Goal: Task Accomplishment & Management: Manage account settings

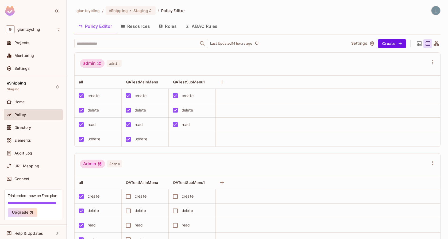
scroll to position [0, 0]
click at [131, 7] on div "eShipping : Staging" at bounding box center [131, 10] width 50 height 8
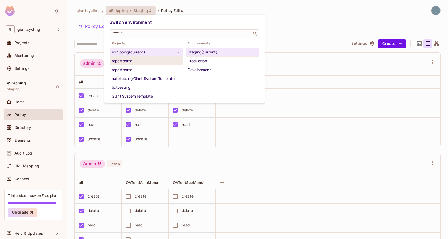
click at [152, 61] on div "reportportal" at bounding box center [147, 61] width 70 height 6
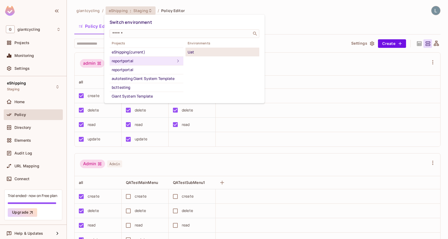
click at [199, 51] on div "Uat" at bounding box center [223, 52] width 70 height 6
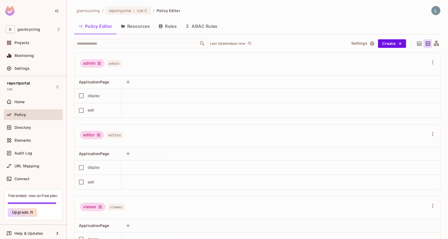
click at [137, 28] on button "Resources" at bounding box center [136, 26] width 38 height 13
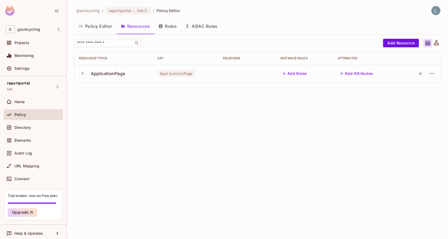
click at [171, 74] on span "ApplicationPage" at bounding box center [176, 73] width 37 height 7
copy span "ApplicationPage"
click at [188, 77] on span "ApplicationPage" at bounding box center [176, 73] width 37 height 7
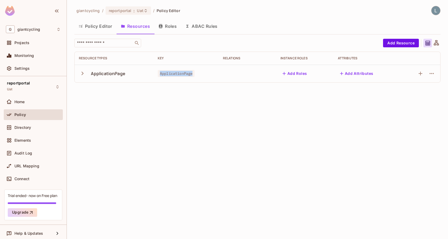
click at [188, 77] on span "ApplicationPage" at bounding box center [176, 73] width 37 height 7
click at [228, 107] on div "giantcycling / reportportal : Uat / Policy Editor Policy Editor Resources Roles…" at bounding box center [257, 119] width 381 height 239
click at [116, 75] on div "ApplicationPage" at bounding box center [108, 74] width 34 height 6
click at [185, 74] on span "ApplicationPage" at bounding box center [176, 73] width 37 height 7
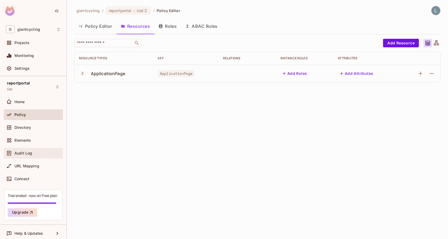
click at [22, 152] on span "Audit Log" at bounding box center [23, 153] width 18 height 4
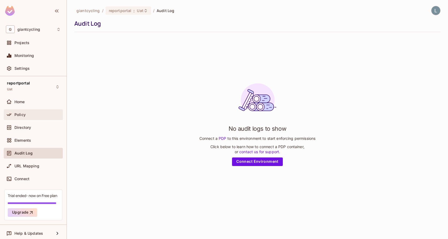
click at [18, 113] on span "Policy" at bounding box center [19, 115] width 11 height 4
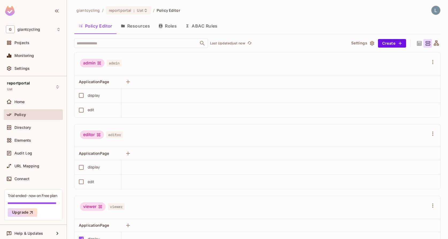
click at [97, 207] on div "viewer" at bounding box center [93, 206] width 26 height 9
click at [118, 208] on span "viewer" at bounding box center [116, 206] width 17 height 7
click at [91, 209] on div "viewer" at bounding box center [93, 206] width 26 height 9
click at [137, 27] on button "Resources" at bounding box center [136, 25] width 38 height 13
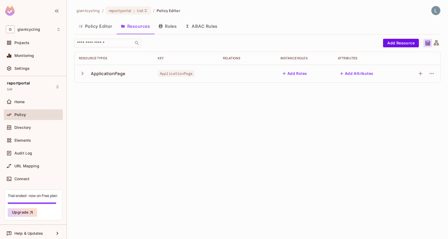
click at [165, 27] on button "Roles" at bounding box center [167, 26] width 27 height 13
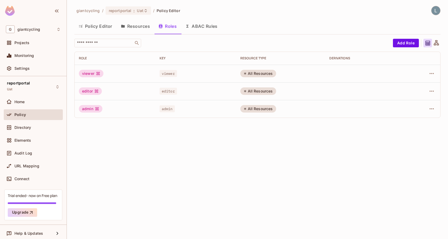
click at [256, 76] on div "All Resources" at bounding box center [258, 73] width 36 height 7
click at [433, 75] on icon "button" at bounding box center [432, 73] width 6 height 6
click at [189, 67] on div at bounding box center [224, 119] width 448 height 239
click at [201, 26] on button "ABAC Rules" at bounding box center [201, 26] width 41 height 13
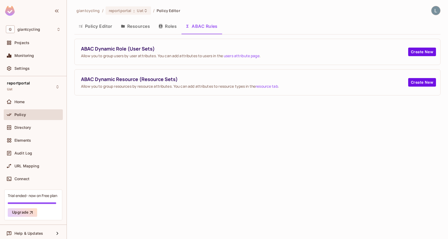
click at [168, 26] on button "Roles" at bounding box center [167, 26] width 27 height 13
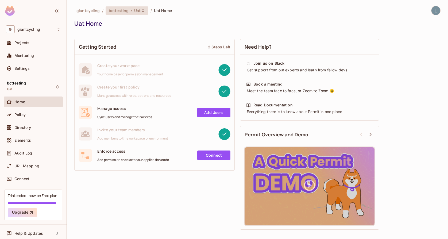
click at [124, 9] on span "bcttesting" at bounding box center [119, 10] width 20 height 5
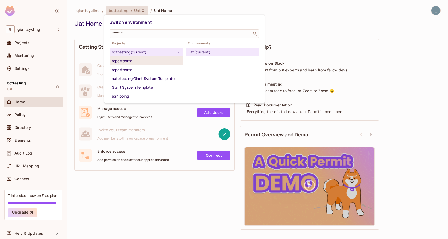
click at [130, 61] on div "reportportal" at bounding box center [147, 61] width 70 height 6
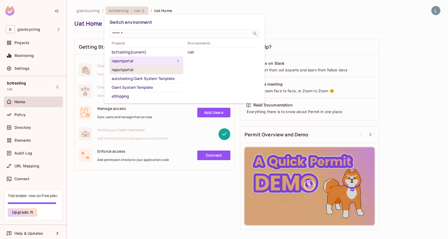
click at [129, 72] on div "reportportal" at bounding box center [147, 70] width 70 height 6
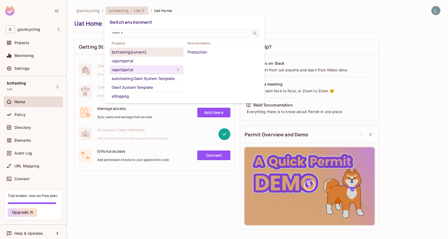
click at [130, 55] on div "bcttesting (current)" at bounding box center [147, 52] width 70 height 6
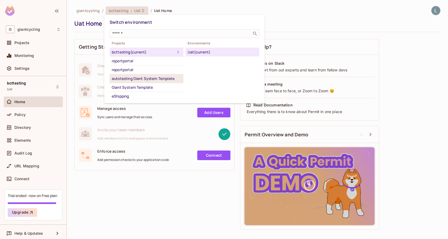
click at [131, 77] on div "autotesting Giant System Template" at bounding box center [147, 78] width 70 height 6
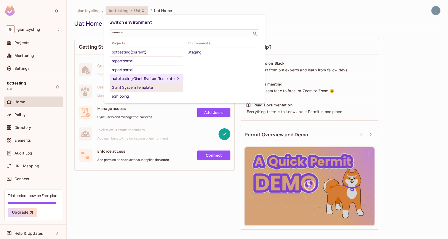
click at [132, 91] on div "Giant System Template" at bounding box center [147, 87] width 70 height 6
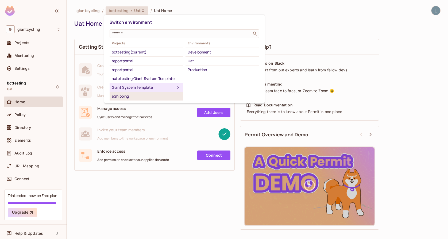
click at [144, 96] on div "eShipping" at bounding box center [147, 96] width 70 height 6
click at [152, 89] on div "Giant System Template" at bounding box center [147, 87] width 70 height 6
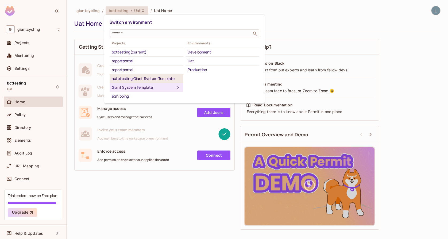
click at [153, 80] on div "autotesting Giant System Template" at bounding box center [147, 78] width 70 height 6
click at [154, 91] on div "Giant System Template" at bounding box center [147, 87] width 70 height 6
click at [249, 9] on div at bounding box center [224, 119] width 448 height 239
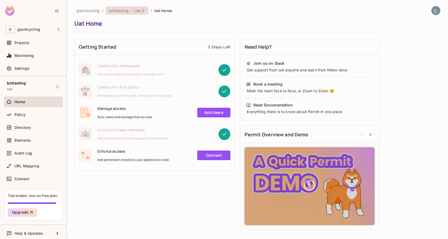
click at [131, 12] on div "bcttesting : Uat" at bounding box center [124, 10] width 30 height 5
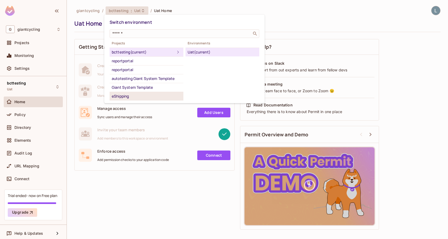
click at [137, 96] on div "eShipping" at bounding box center [147, 96] width 70 height 6
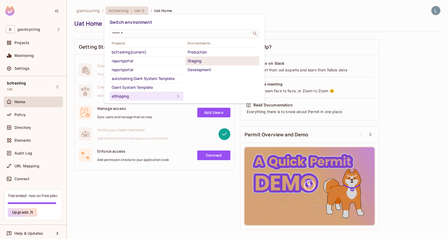
click at [199, 61] on div "Staging" at bounding box center [223, 61] width 70 height 6
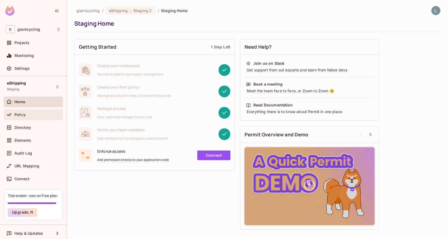
click at [33, 113] on div "Policy" at bounding box center [37, 115] width 46 height 4
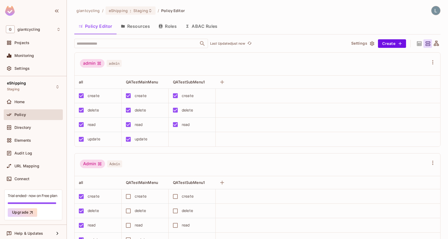
click at [128, 26] on button "Resources" at bounding box center [136, 26] width 38 height 13
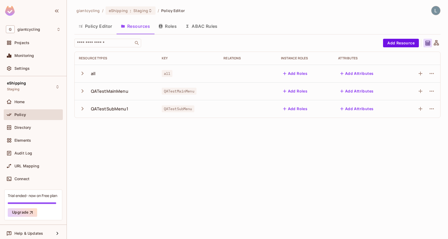
click at [98, 27] on button "Policy Editor" at bounding box center [95, 26] width 42 height 13
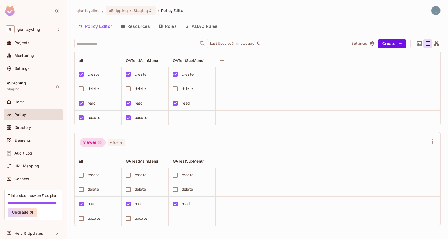
scroll to position [223, 0]
click at [299, 1] on div "giantcycling / eShipping : Staging / Policy Editor Policy Editor Resources Role…" at bounding box center [257, 119] width 381 height 239
click at [85, 11] on span "giantcycling" at bounding box center [88, 10] width 24 height 5
click at [111, 10] on span "eShipping" at bounding box center [118, 10] width 19 height 5
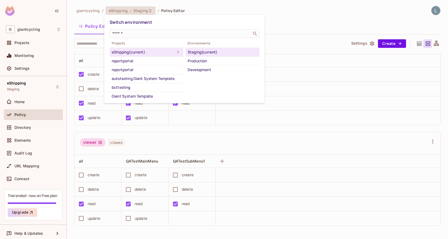
click at [111, 11] on div at bounding box center [224, 119] width 448 height 239
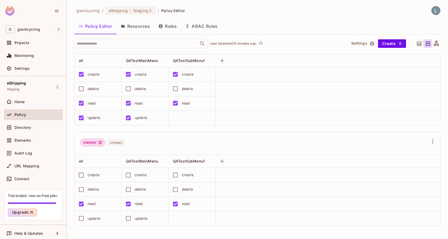
scroll to position [0, 0]
click at [440, 15] on div at bounding box center [433, 10] width 14 height 9
click at [437, 13] on img at bounding box center [436, 10] width 9 height 9
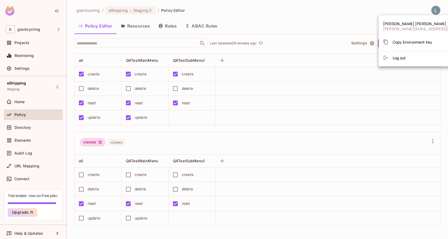
click at [435, 12] on div at bounding box center [224, 119] width 448 height 239
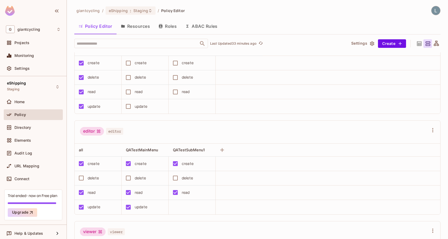
scroll to position [0, 0]
click at [372, 45] on icon "button" at bounding box center [371, 43] width 5 height 5
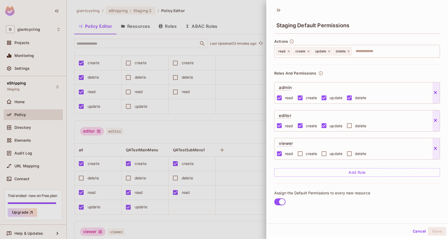
click at [235, 49] on div at bounding box center [224, 119] width 448 height 239
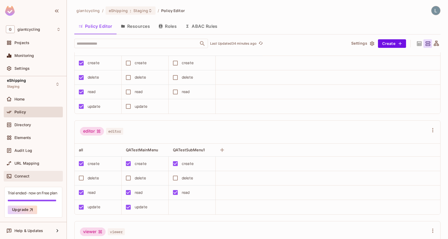
scroll to position [3, 0]
click at [17, 177] on span "Connect" at bounding box center [21, 176] width 15 height 4
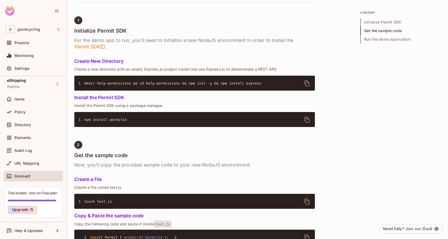
scroll to position [200, 0]
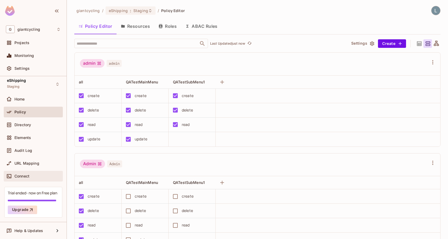
click at [38, 174] on div "Connect" at bounding box center [37, 176] width 46 height 4
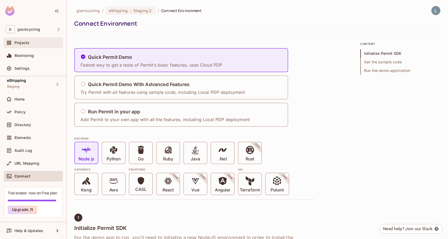
click at [27, 46] on div "Projects" at bounding box center [33, 43] width 55 height 6
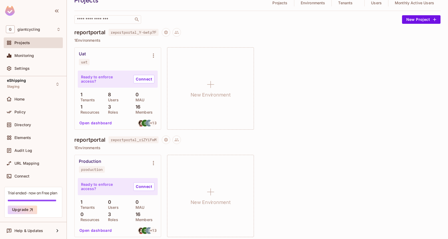
scroll to position [25, 0]
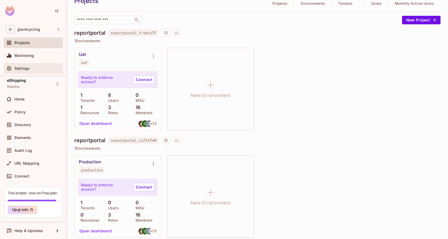
click at [34, 66] on div "Settings" at bounding box center [33, 68] width 55 height 6
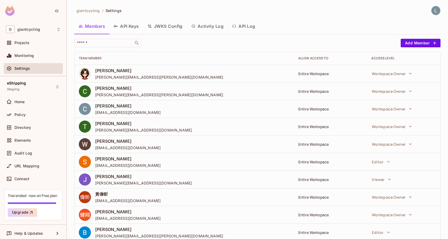
click at [129, 29] on button "API Keys" at bounding box center [126, 26] width 34 height 13
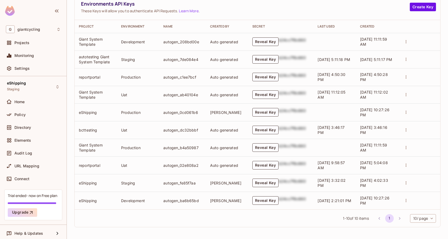
click at [404, 181] on icon "actions" at bounding box center [406, 182] width 5 height 5
click at [396, 180] on div at bounding box center [224, 119] width 448 height 239
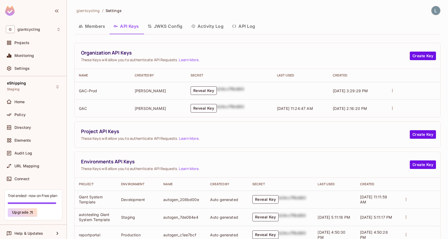
click at [172, 28] on button "JWKS Config" at bounding box center [165, 26] width 44 height 13
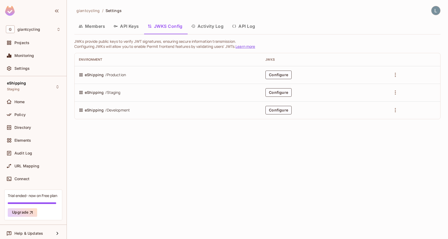
click at [205, 28] on button "Activity Log" at bounding box center [207, 26] width 41 height 13
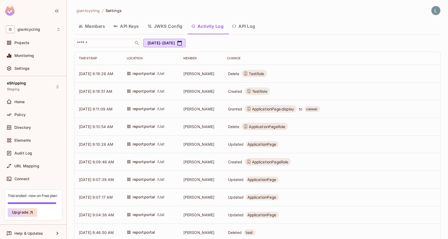
click at [246, 26] on button "API Log" at bounding box center [244, 26] width 32 height 13
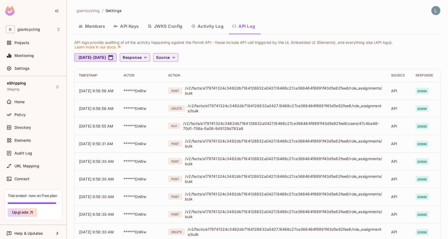
click at [220, 27] on button "Activity Log" at bounding box center [207, 26] width 41 height 13
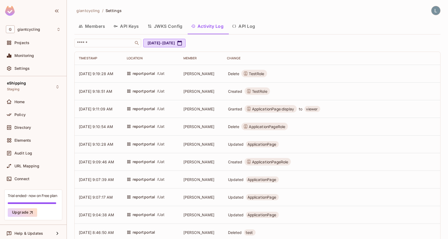
click at [130, 26] on button "API Keys" at bounding box center [126, 26] width 34 height 13
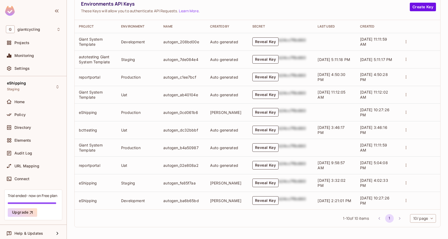
scroll to position [158, 0]
click at [269, 184] on button "Reveal Key" at bounding box center [265, 183] width 26 height 9
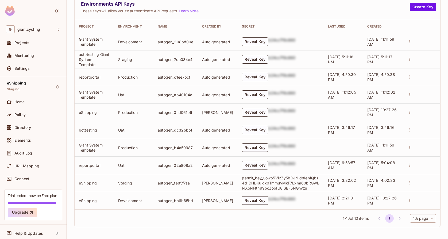
click at [252, 186] on p "permit_key_Cowp5Vi2Zy5bDJrHd8IenfQbz4d1DHDKulgx0TmmuvMkF7Lxmr60bRQwBNXoNFIth99p…" at bounding box center [281, 182] width 78 height 15
copy p "permit_key_Cowp5Vi2Zy5bDJrHd8IenfQbz4d1DHDKulgx0TmmuvMkF7Lxmr60bRQwBNXoNFIth99p…"
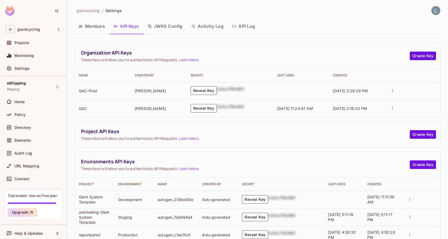
scroll to position [0, 0]
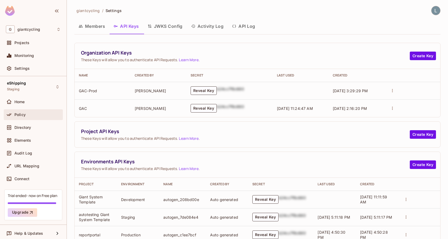
click at [29, 114] on div "Policy" at bounding box center [37, 115] width 46 height 4
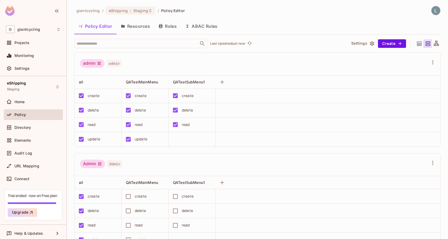
click at [132, 22] on button "Resources" at bounding box center [136, 26] width 38 height 13
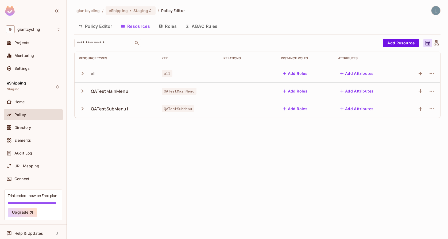
click at [166, 28] on button "Roles" at bounding box center [167, 26] width 27 height 13
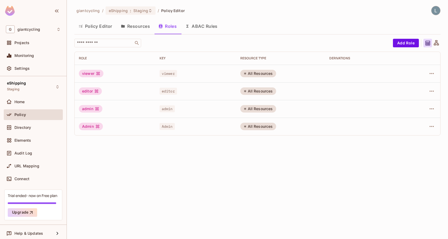
click at [146, 30] on button "Resources" at bounding box center [136, 26] width 38 height 13
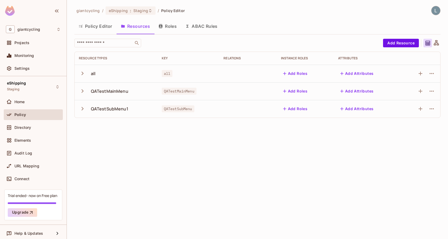
click at [301, 73] on button "Add Roles" at bounding box center [295, 73] width 29 height 9
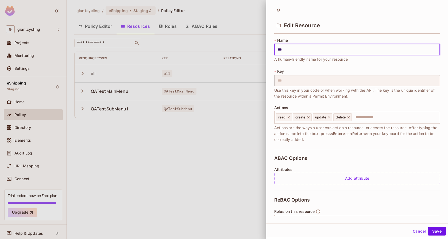
click at [232, 132] on div at bounding box center [224, 119] width 448 height 239
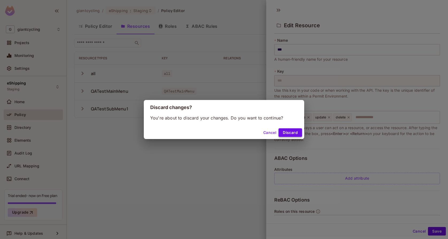
click at [288, 132] on button "Discard" at bounding box center [291, 132] width 24 height 9
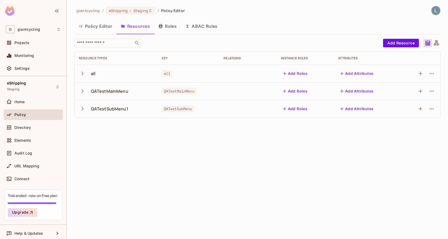
click at [174, 28] on button "Roles" at bounding box center [167, 26] width 27 height 13
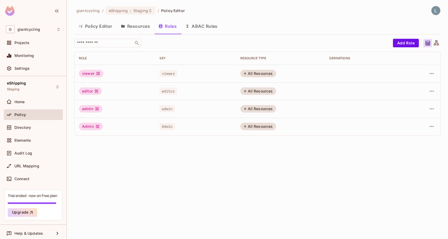
click at [134, 30] on button "Resources" at bounding box center [136, 26] width 38 height 13
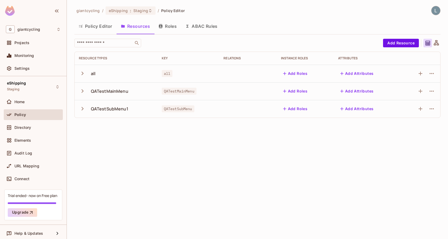
click at [100, 26] on button "Policy Editor" at bounding box center [95, 26] width 42 height 13
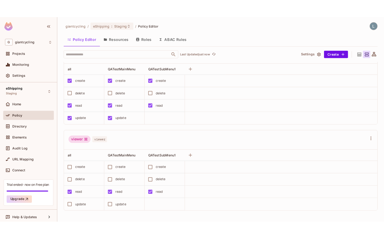
scroll to position [218, 0]
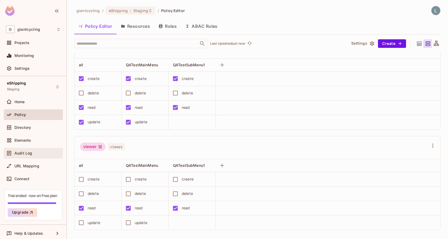
click at [34, 149] on div "Audit Log" at bounding box center [33, 153] width 59 height 11
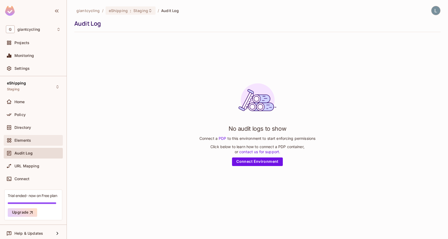
click at [32, 140] on div "Elements" at bounding box center [37, 140] width 46 height 4
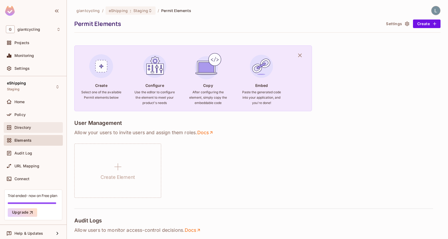
click at [34, 127] on div "Directory" at bounding box center [37, 127] width 46 height 4
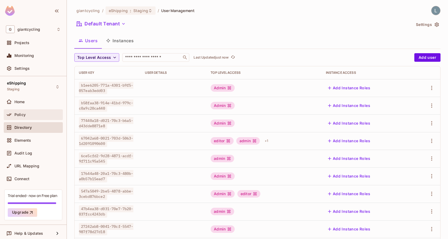
click at [35, 118] on div "Policy" at bounding box center [33, 114] width 55 height 6
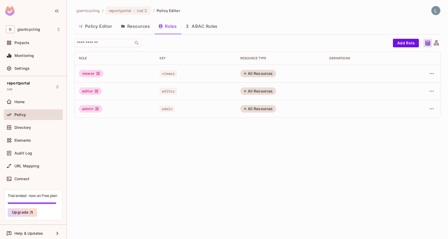
click at [143, 26] on button "Resources" at bounding box center [136, 26] width 38 height 13
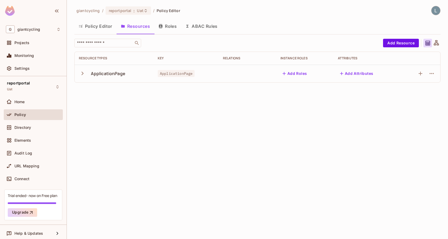
click at [102, 28] on button "Policy Editor" at bounding box center [95, 26] width 42 height 13
